Goal: Task Accomplishment & Management: Use online tool/utility

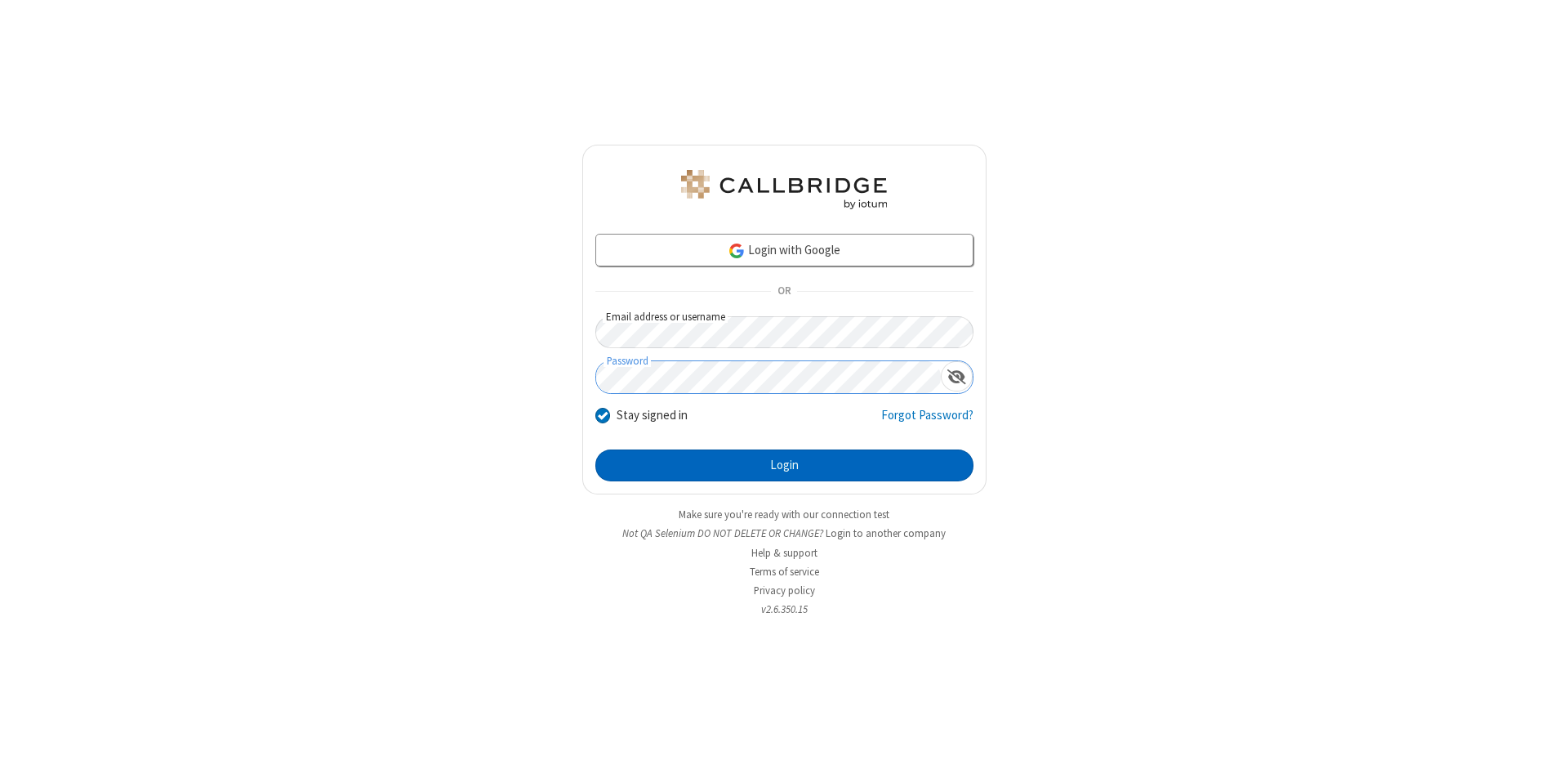
click at [784, 466] on button "Login" at bounding box center [784, 466] width 378 height 33
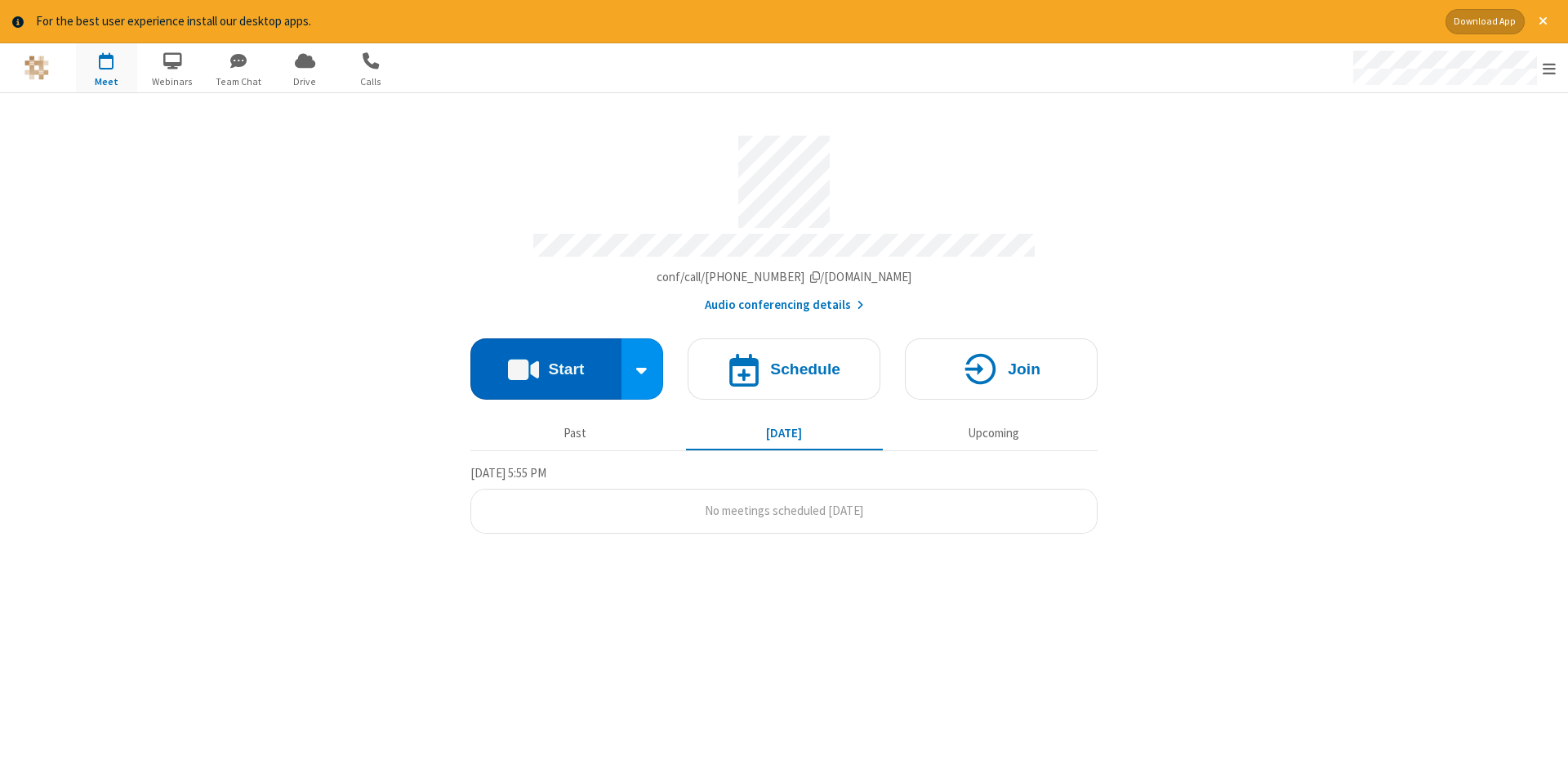
click at [545, 363] on button "Start" at bounding box center [546, 369] width 151 height 61
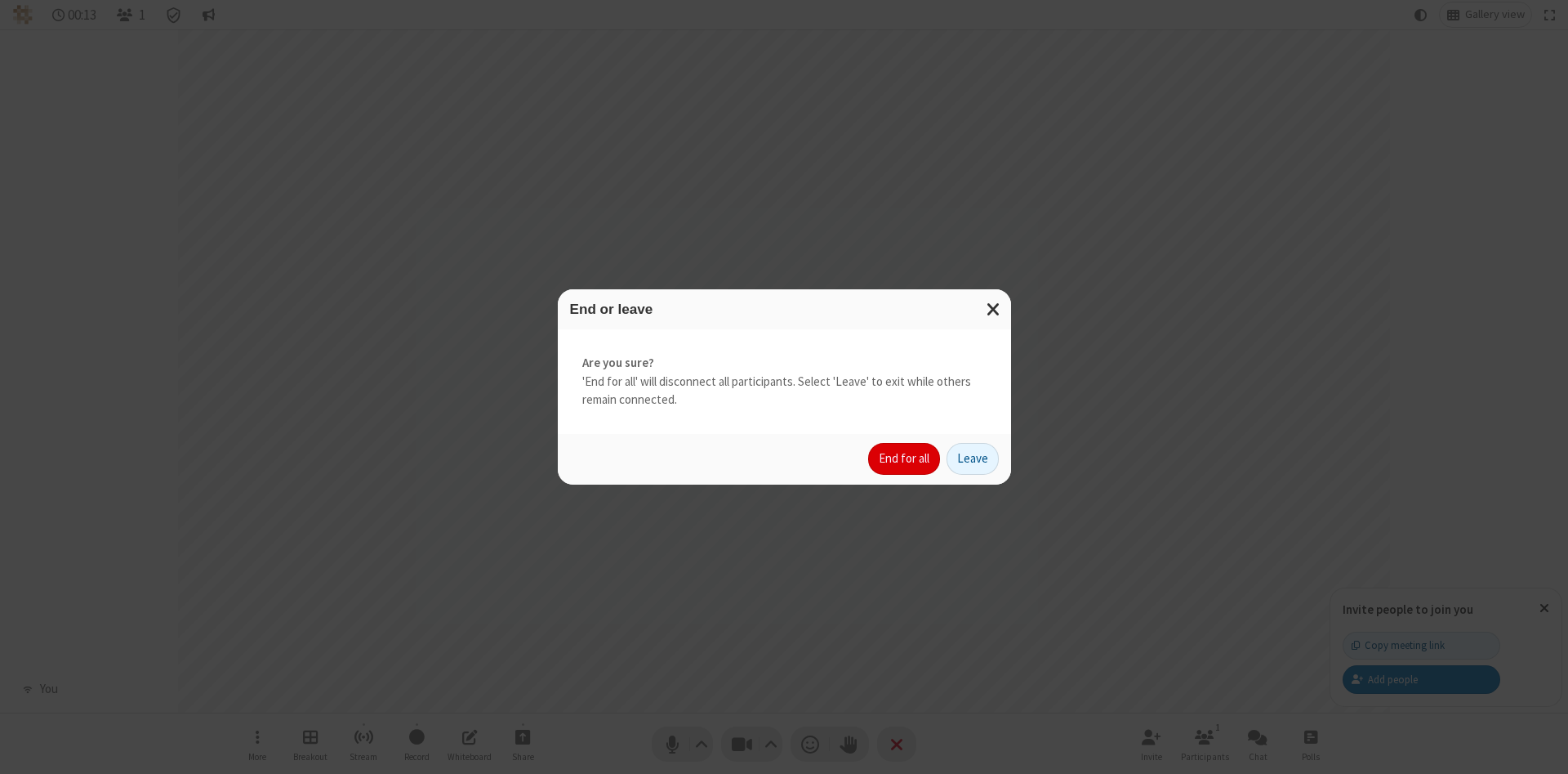
click at [905, 459] on button "End for all" at bounding box center [904, 459] width 72 height 33
